Goal: Transaction & Acquisition: Purchase product/service

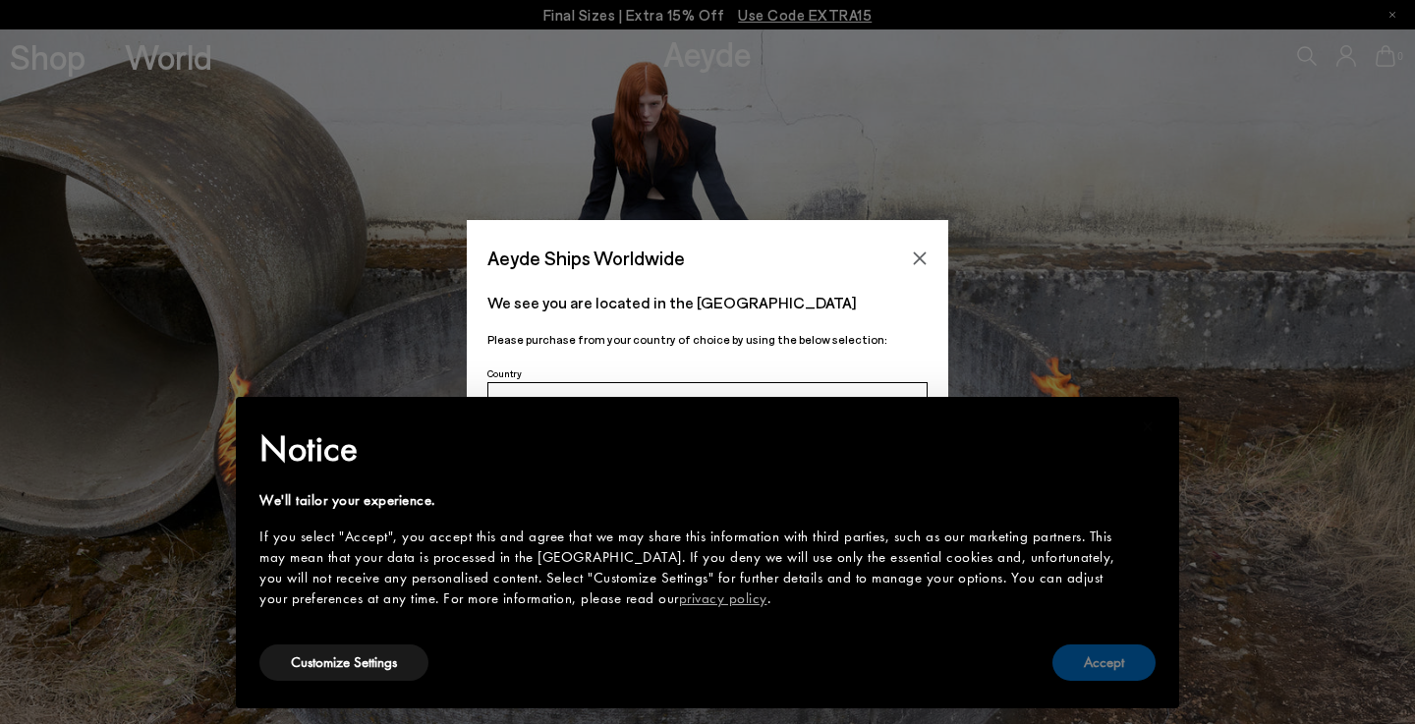
click at [1110, 653] on button "Accept" at bounding box center [1104, 663] width 103 height 36
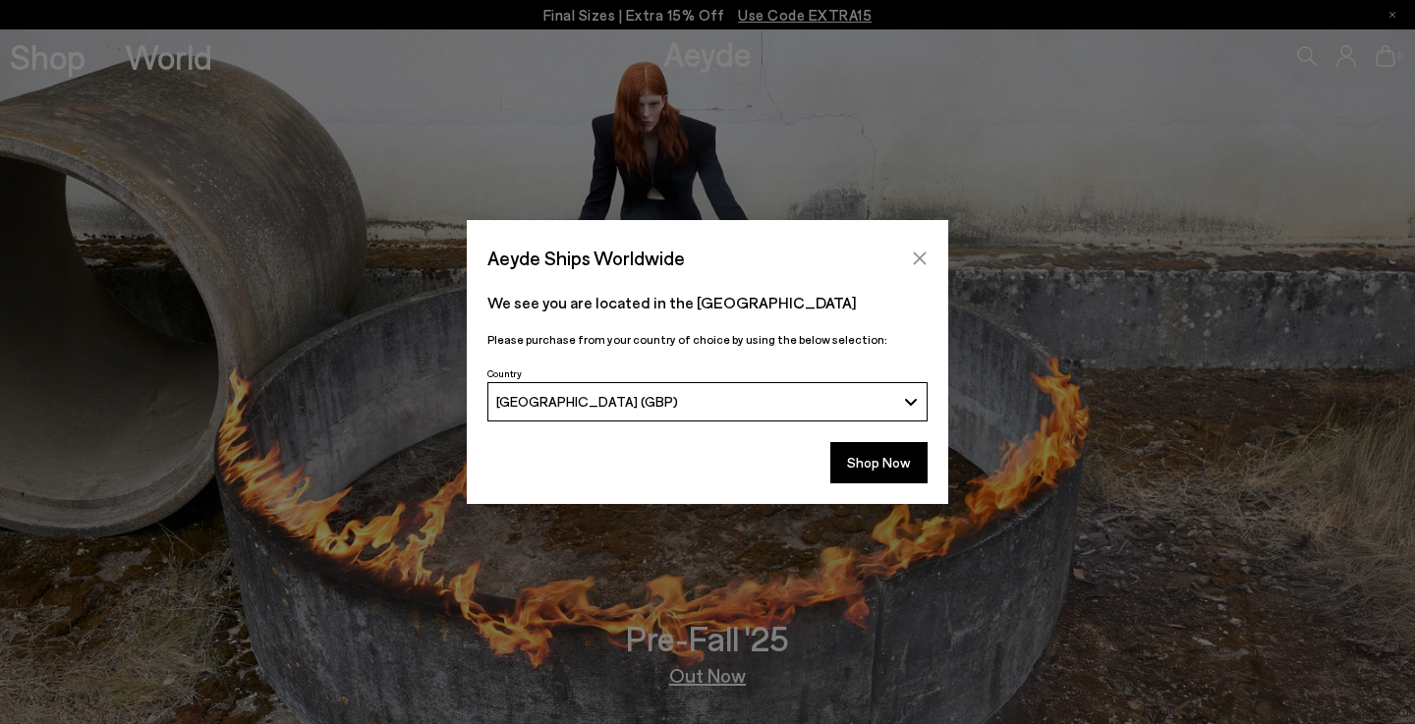
click at [913, 259] on icon "Close" at bounding box center [920, 259] width 16 height 16
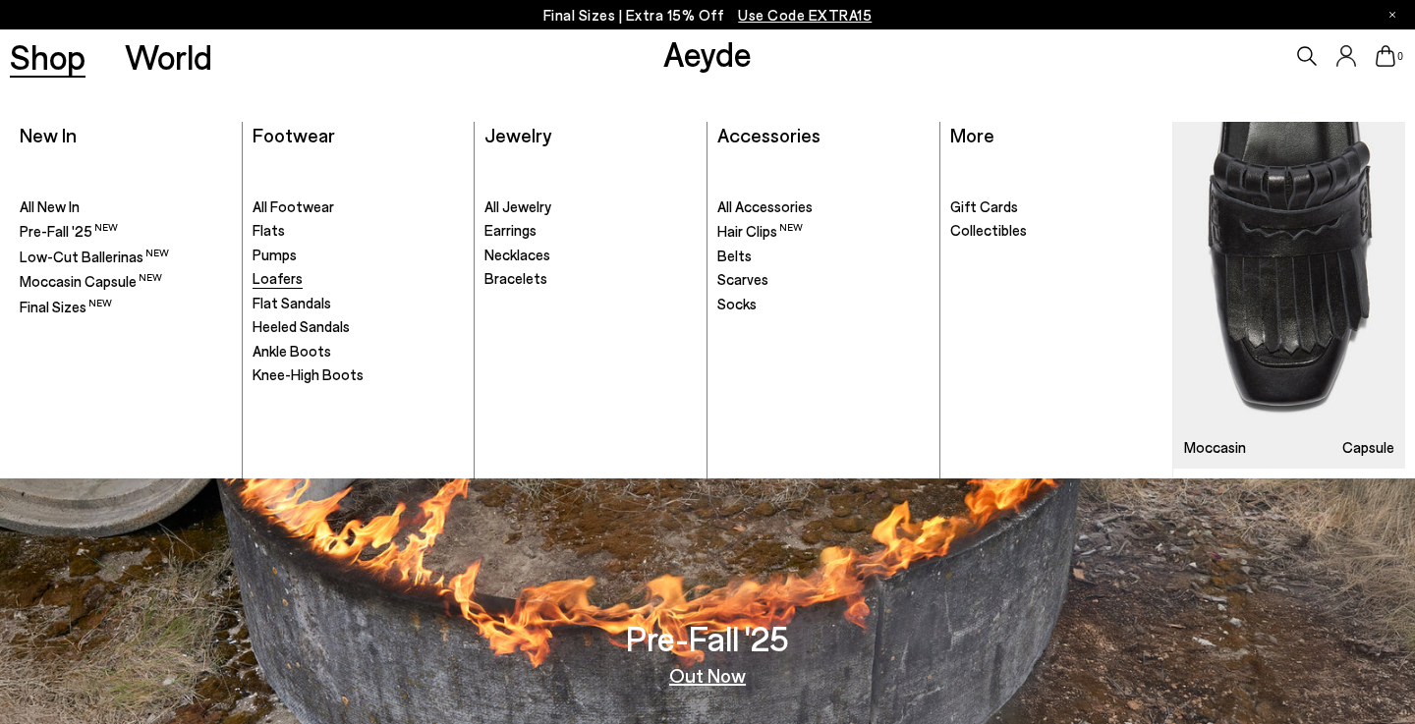
click at [277, 276] on span "Loafers" at bounding box center [278, 278] width 50 height 18
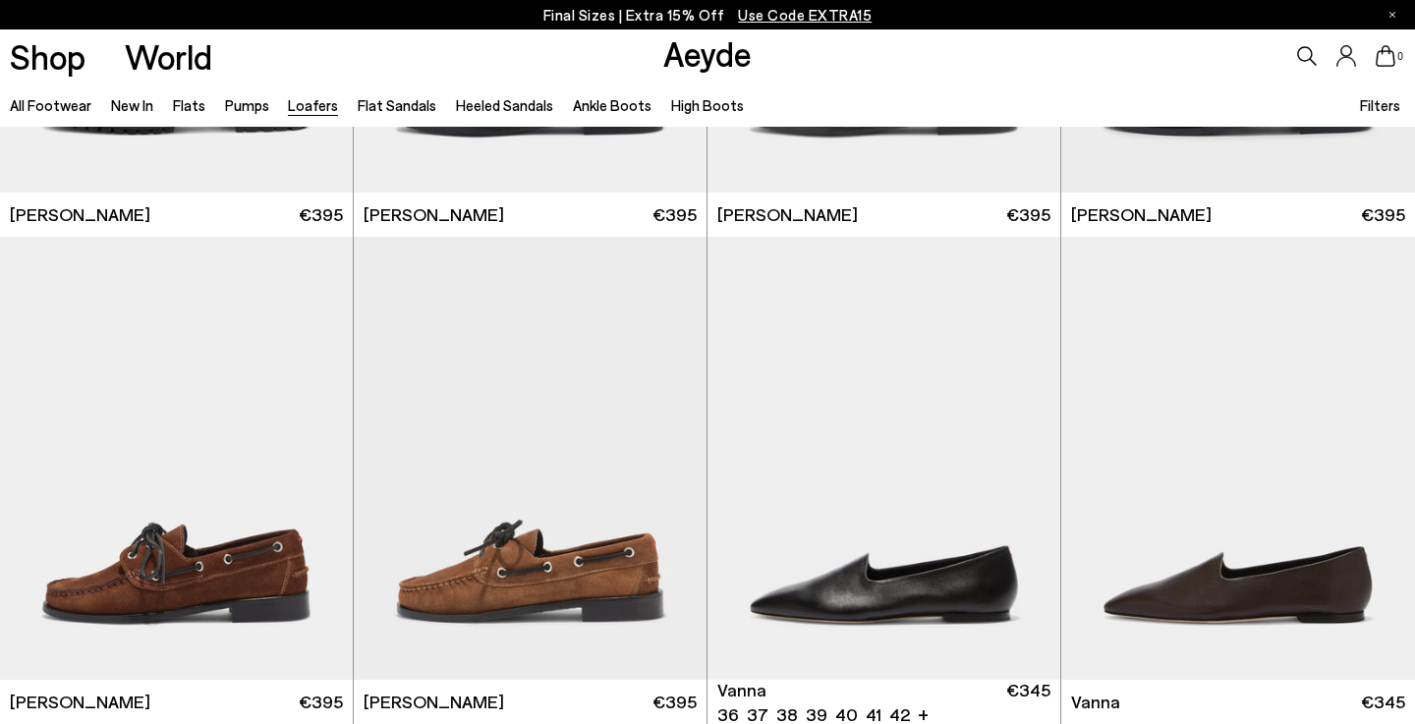
scroll to position [2141, 0]
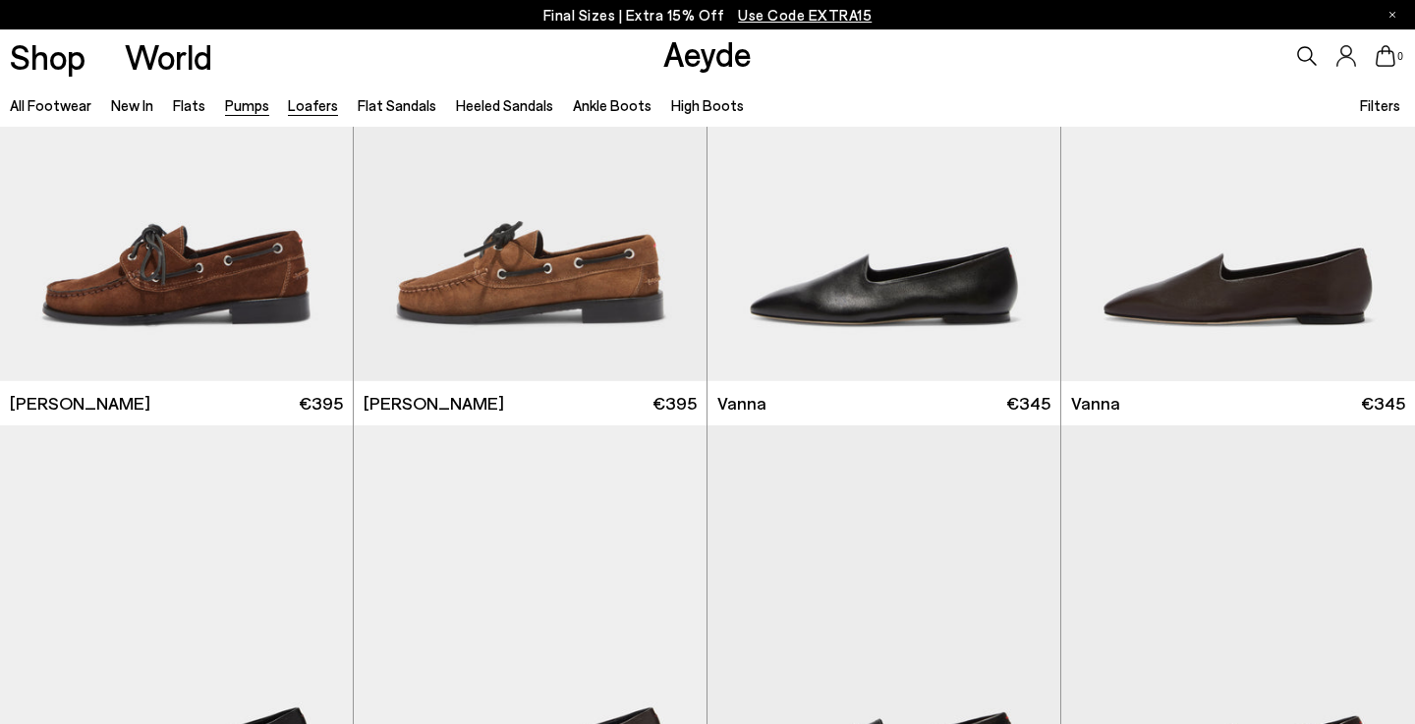
click at [226, 109] on link "Pumps" at bounding box center [247, 105] width 44 height 18
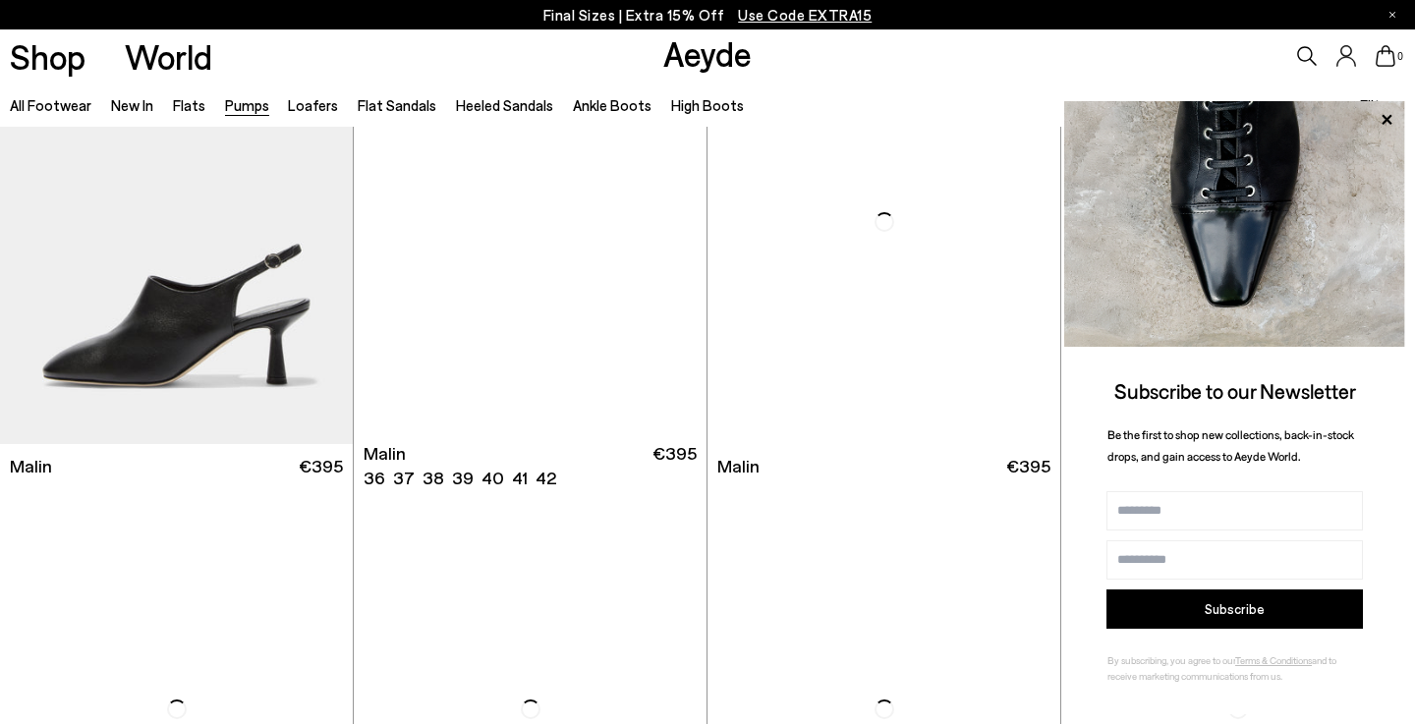
scroll to position [2787, 0]
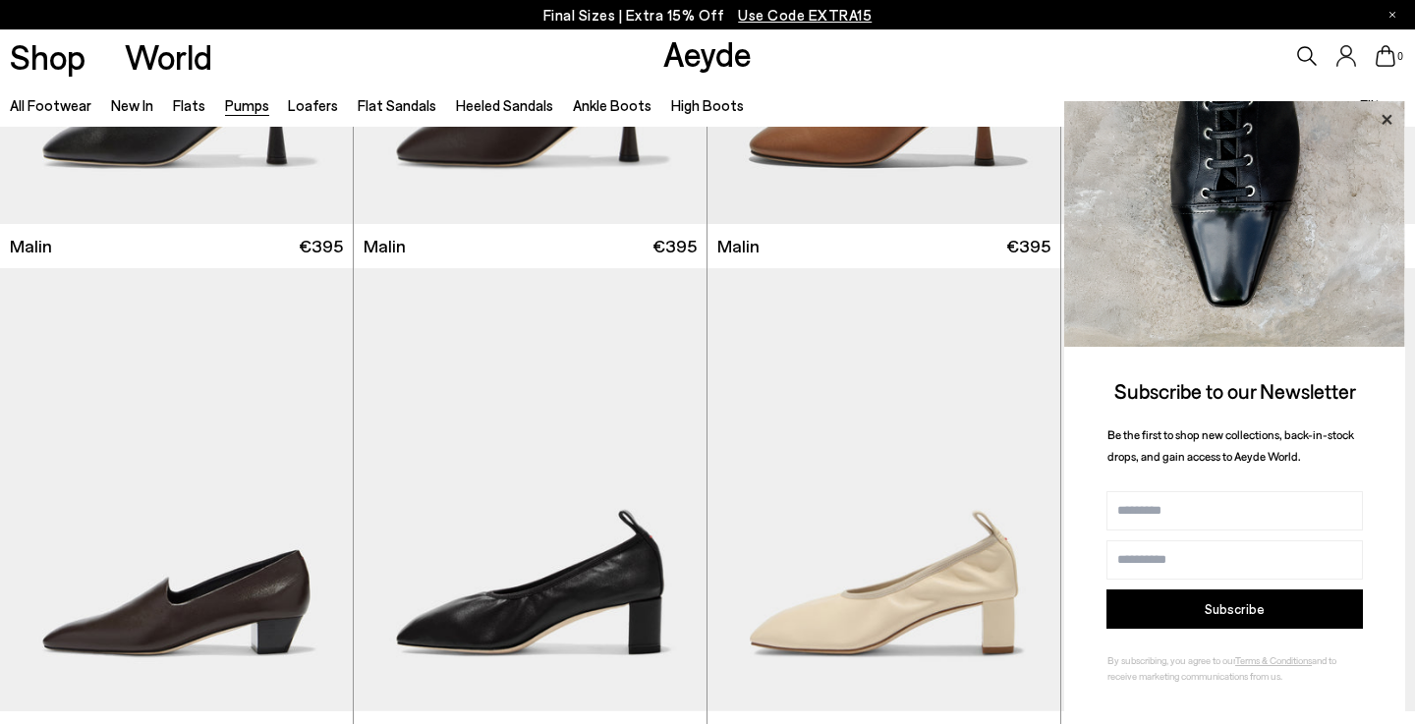
click at [1390, 126] on icon at bounding box center [1387, 120] width 26 height 26
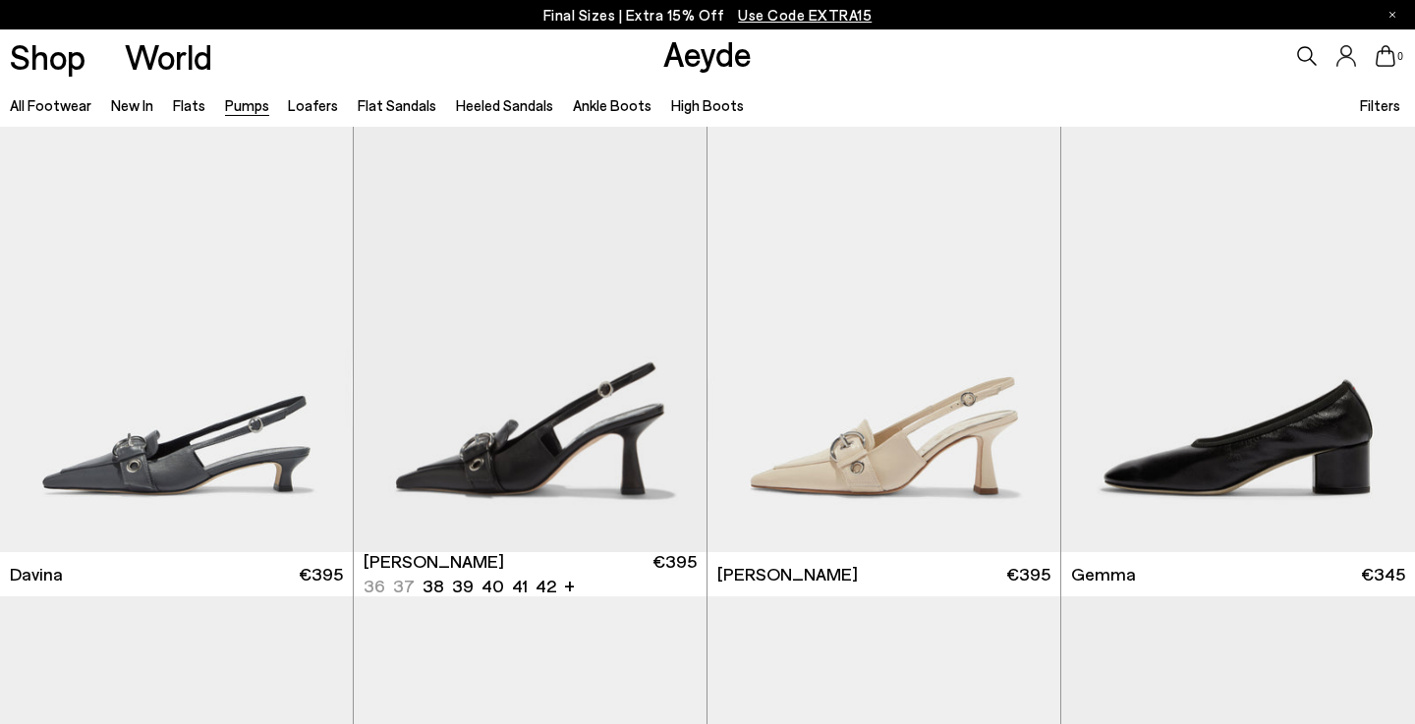
scroll to position [4097, 0]
